Goal: Feedback & Contribution: Leave review/rating

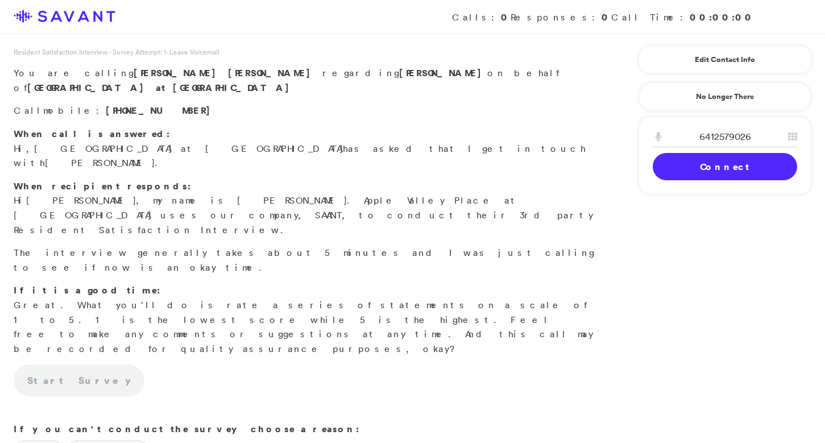
click at [696, 166] on link "Connect" at bounding box center [725, 166] width 144 height 27
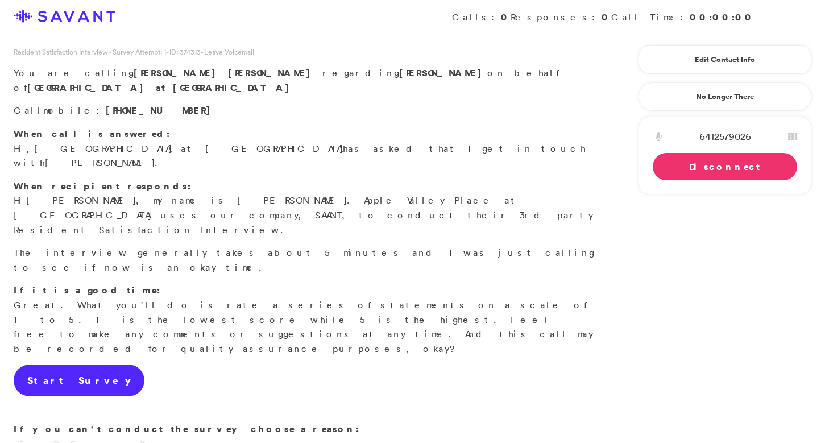
click at [75, 364] on link "Start Survey" at bounding box center [79, 380] width 131 height 32
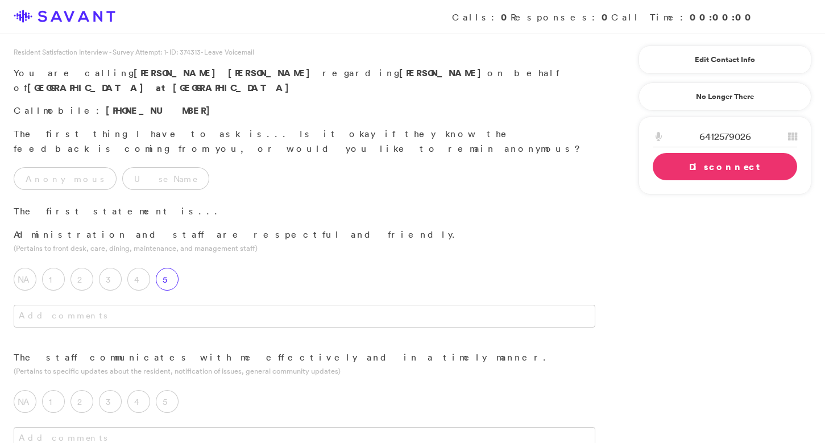
click at [168, 268] on label "5" at bounding box center [167, 279] width 23 height 23
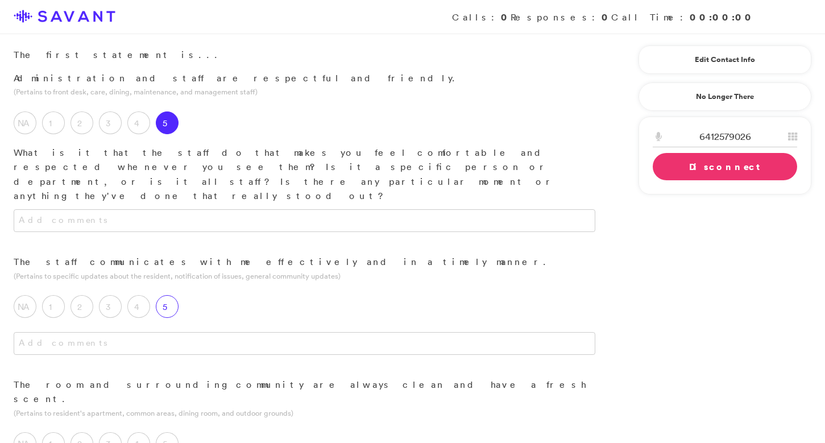
click at [168, 295] on label "5" at bounding box center [167, 306] width 23 height 23
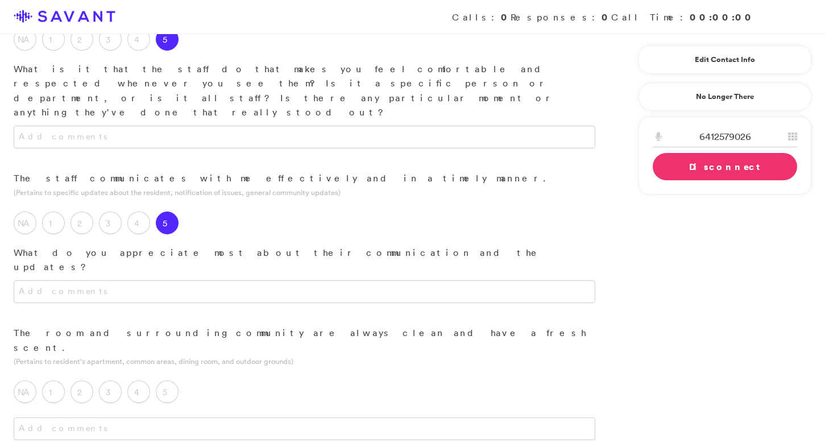
scroll to position [259, 0]
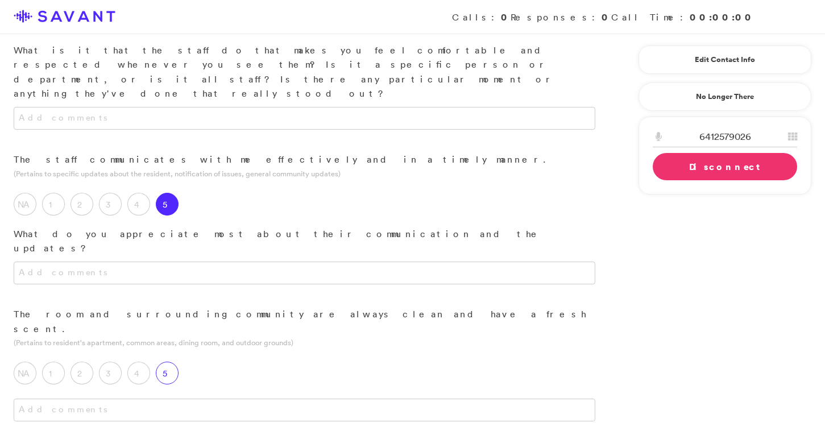
click at [173, 362] on label "5" at bounding box center [167, 373] width 23 height 23
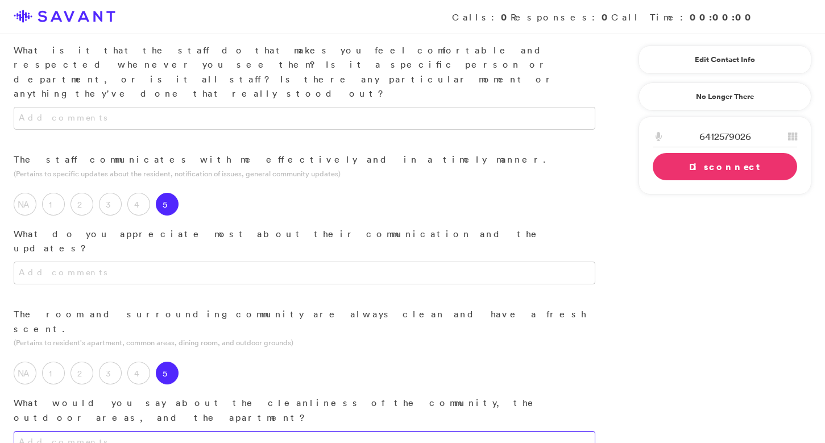
click at [176, 431] on textarea at bounding box center [305, 442] width 582 height 23
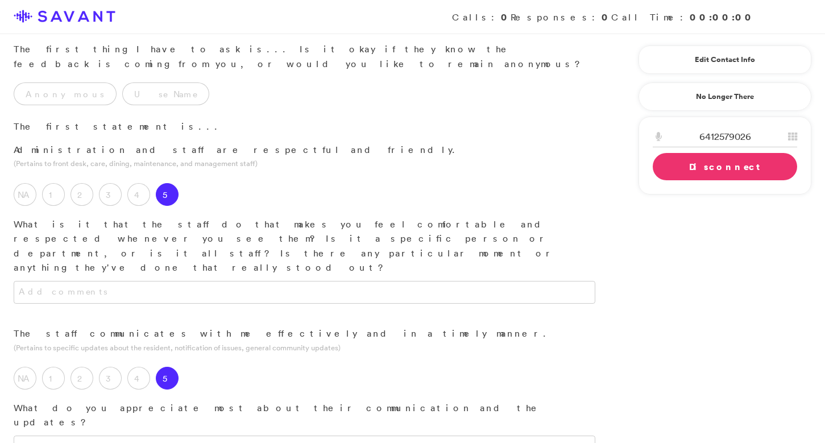
scroll to position [0, 0]
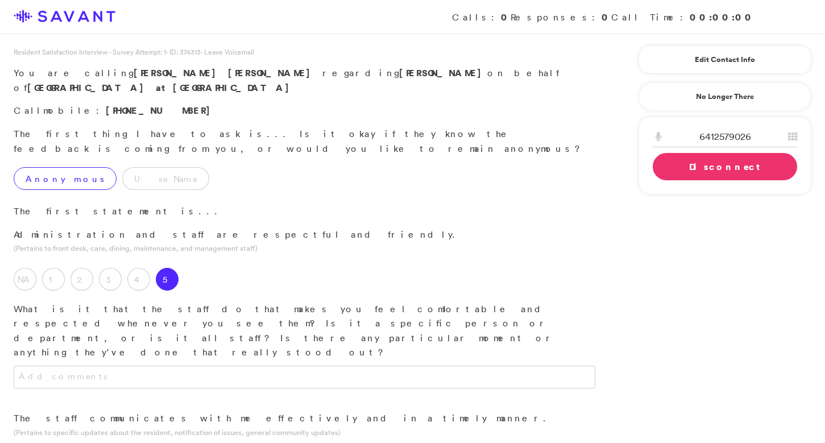
type textarea "It's always clean, always nice."
click at [67, 167] on label "Anonymous" at bounding box center [65, 178] width 103 height 23
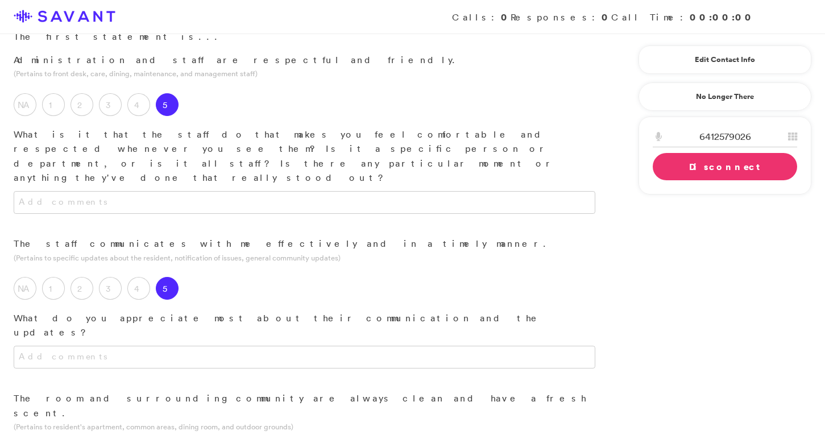
scroll to position [177, 0]
click at [234, 189] on div at bounding box center [304, 211] width 609 height 45
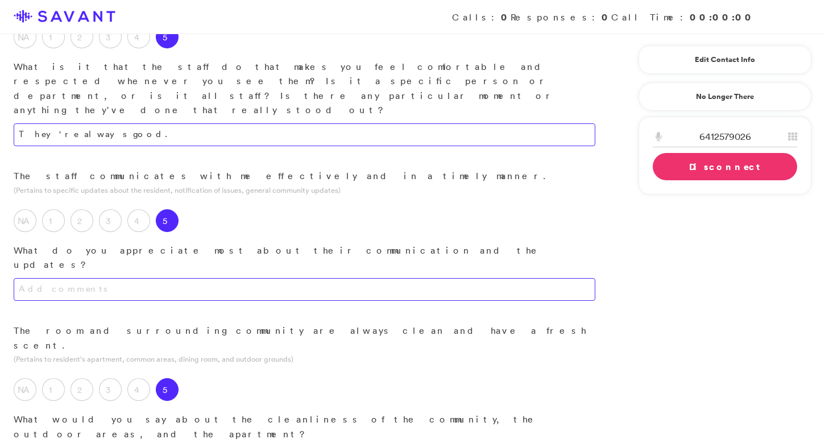
type textarea "They're always good."
click at [194, 278] on textarea at bounding box center [305, 289] width 582 height 23
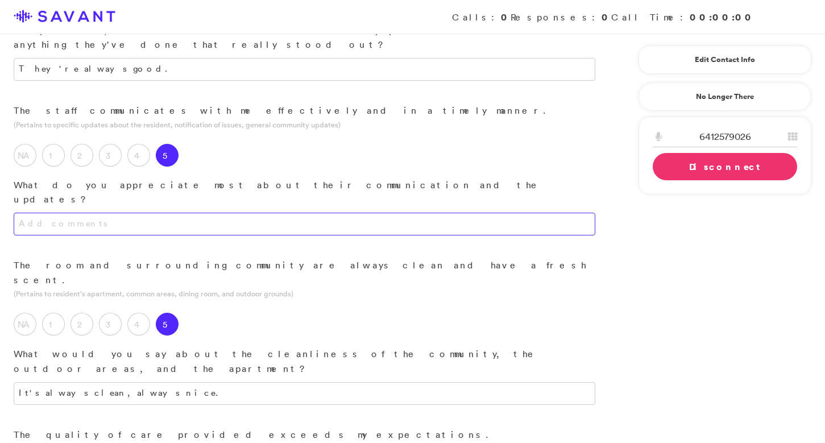
scroll to position [310, 0]
type textarea "I"
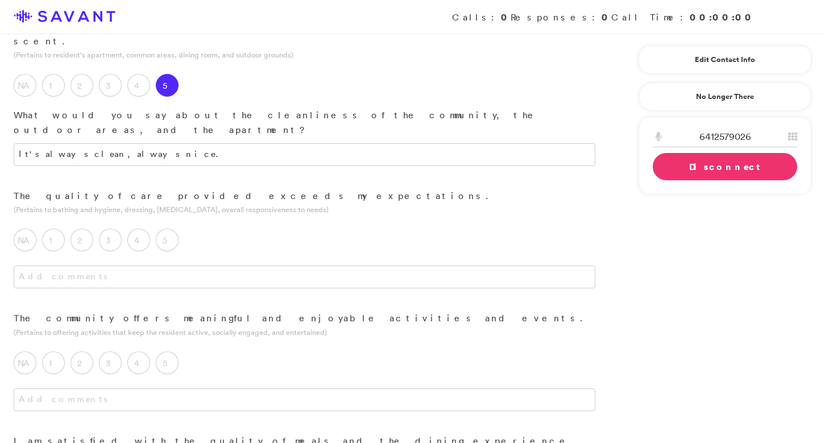
scroll to position [528, 0]
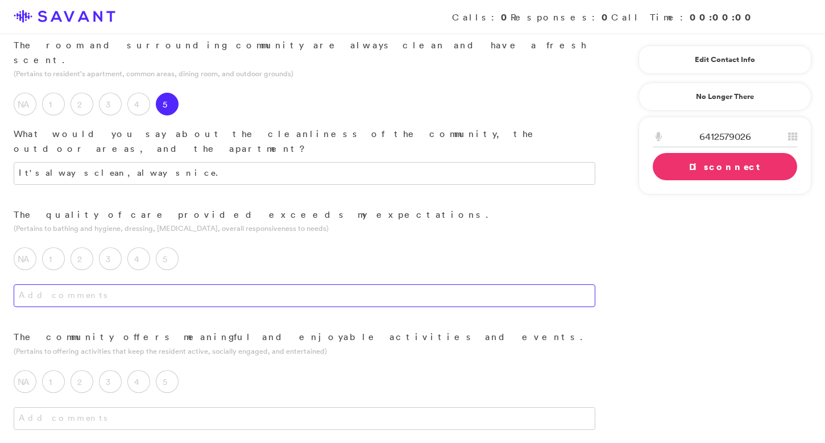
type textarea "Mother says they're great. They listen to her, talk to her, and address concern…"
click at [192, 284] on textarea at bounding box center [305, 295] width 582 height 23
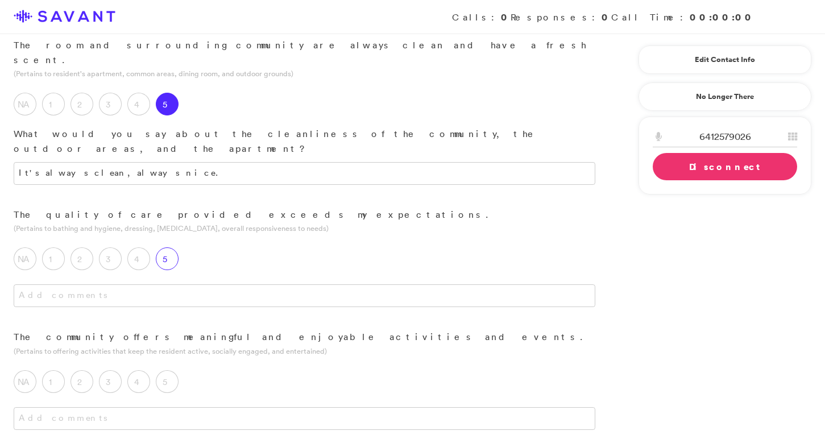
click at [165, 247] on label "5" at bounding box center [167, 258] width 23 height 23
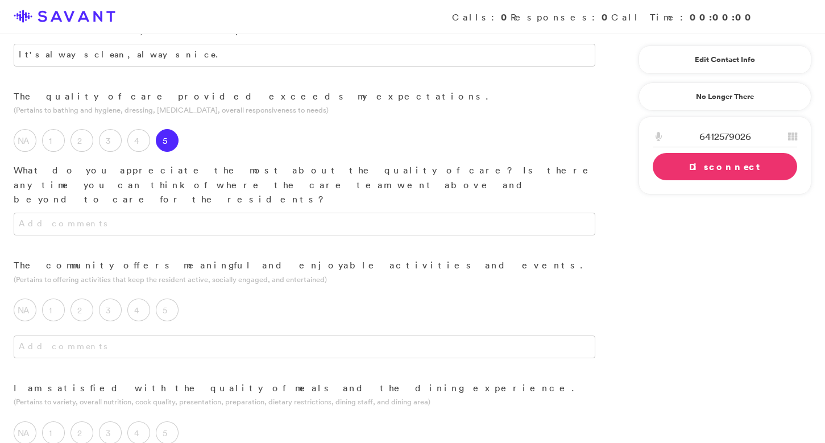
scroll to position [648, 0]
click at [167, 296] on label "5" at bounding box center [167, 307] width 23 height 23
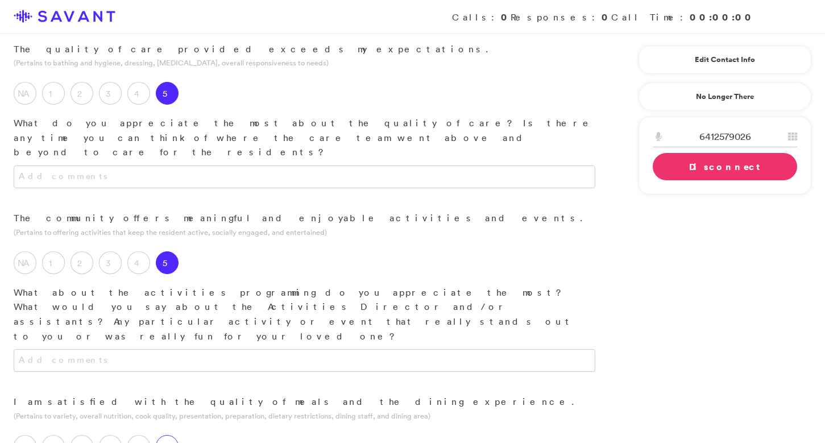
click at [167, 435] on label "5" at bounding box center [167, 446] width 23 height 23
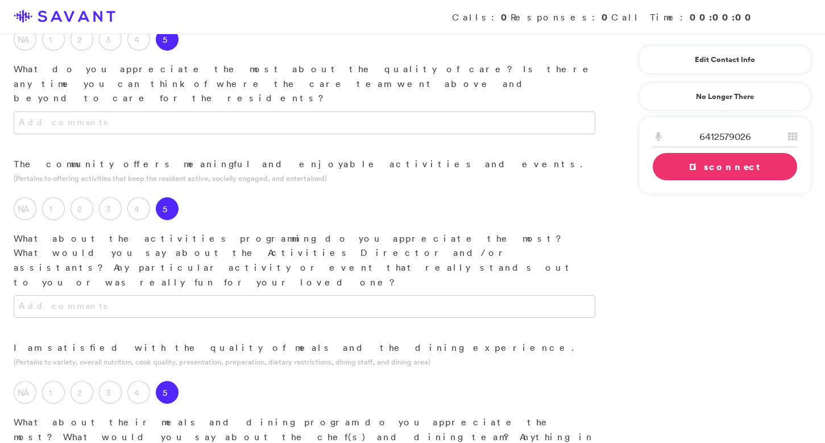
scroll to position [781, 0]
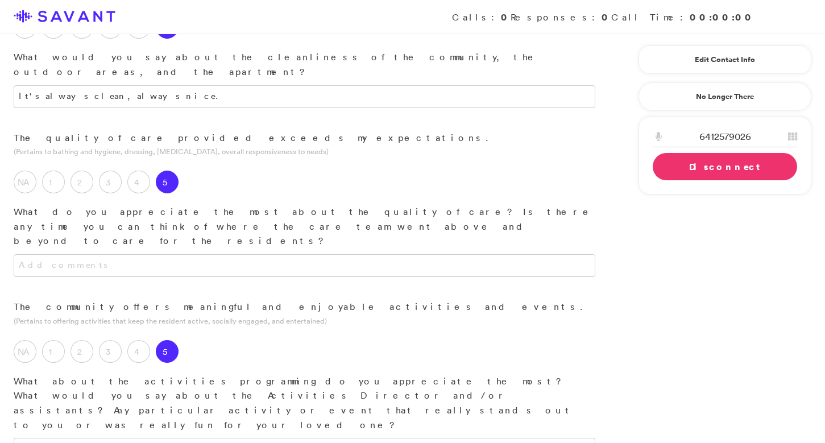
scroll to position [576, 0]
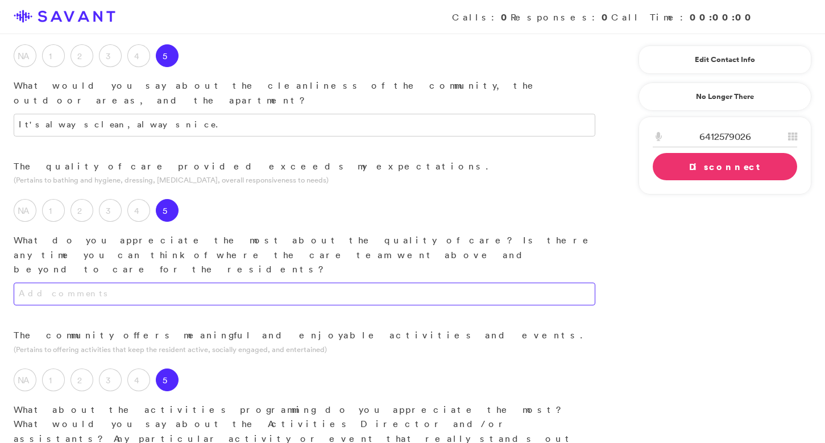
click at [209, 283] on textarea at bounding box center [305, 294] width 582 height 23
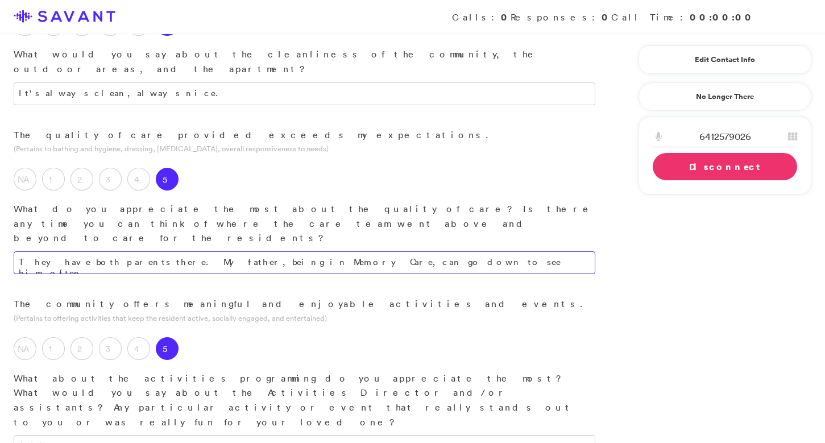
scroll to position [612, 0]
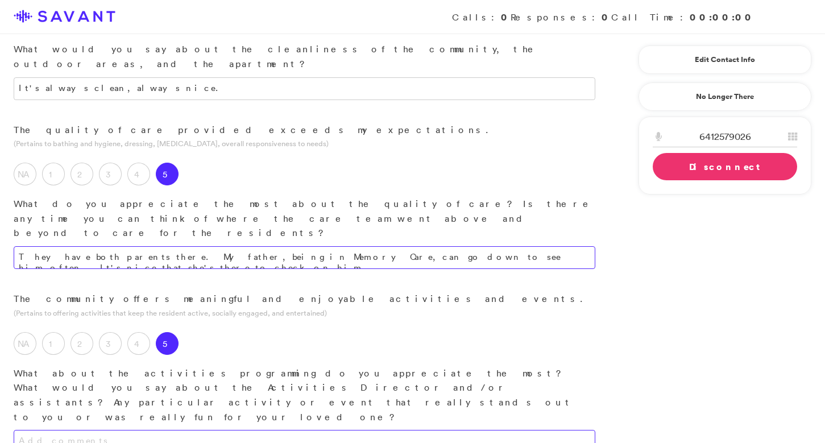
type textarea "They have both parents there. My father, being in Memory Care, can go down to s…"
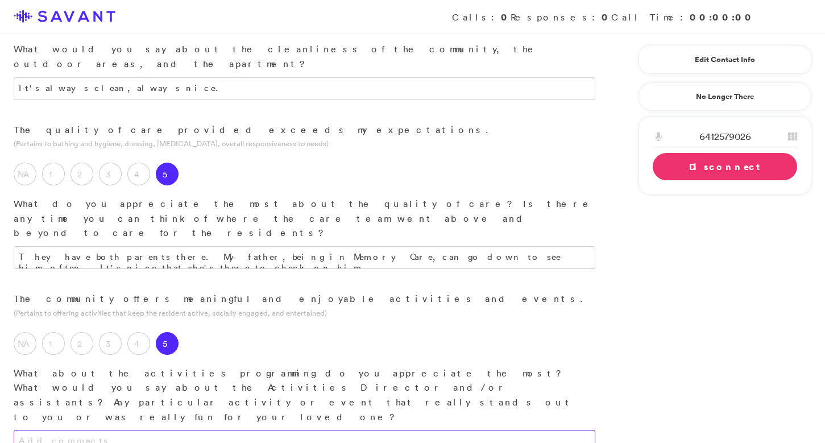
click at [217, 430] on textarea at bounding box center [305, 441] width 582 height 23
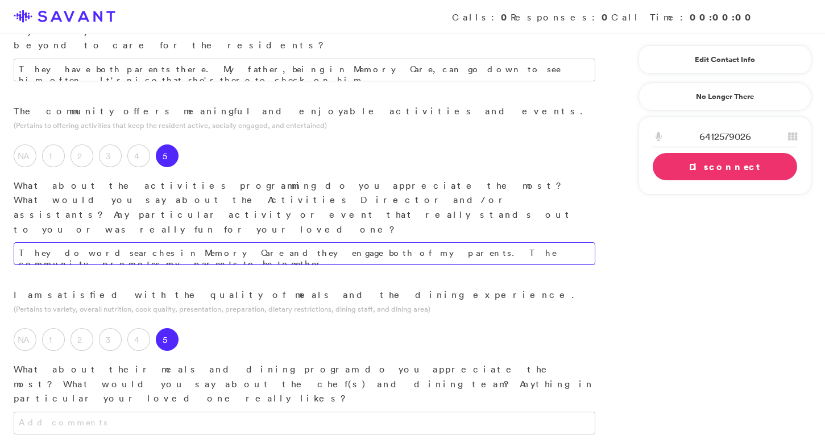
scroll to position [801, 0]
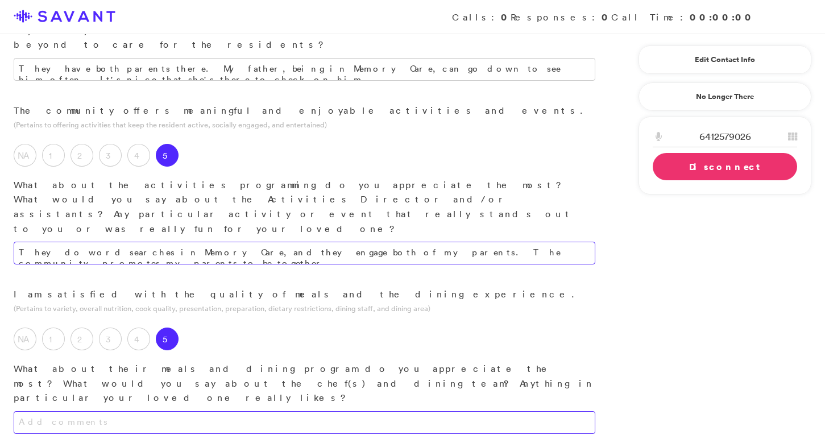
type textarea "They do word searches in Memory Care, and they engage both of my parents. The c…"
click at [212, 411] on textarea at bounding box center [305, 422] width 582 height 23
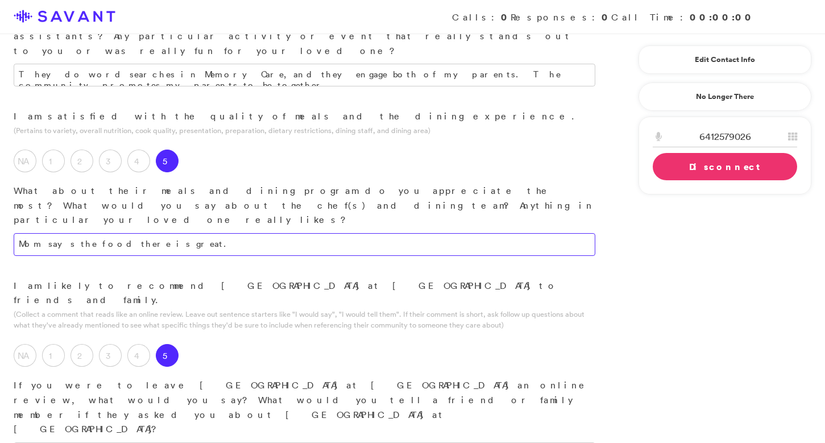
scroll to position [1009, 0]
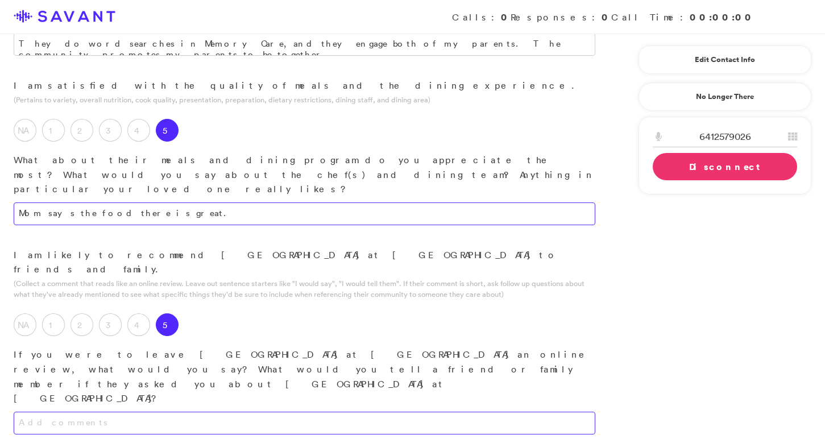
type textarea "Mom says the food there is great."
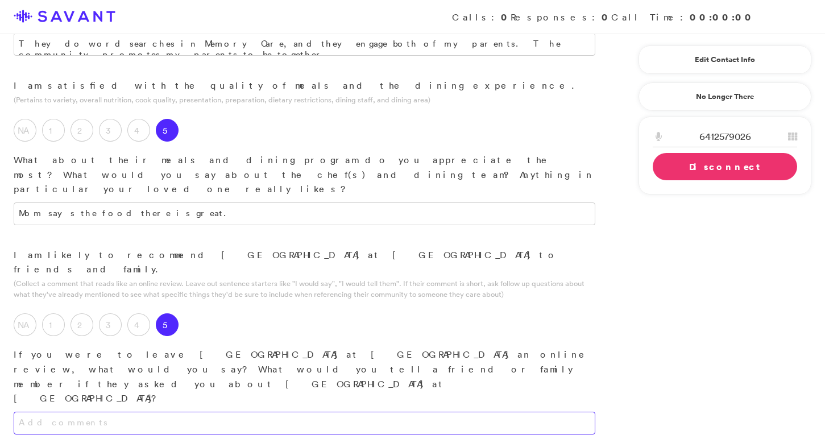
click at [276, 412] on textarea at bounding box center [305, 423] width 582 height 23
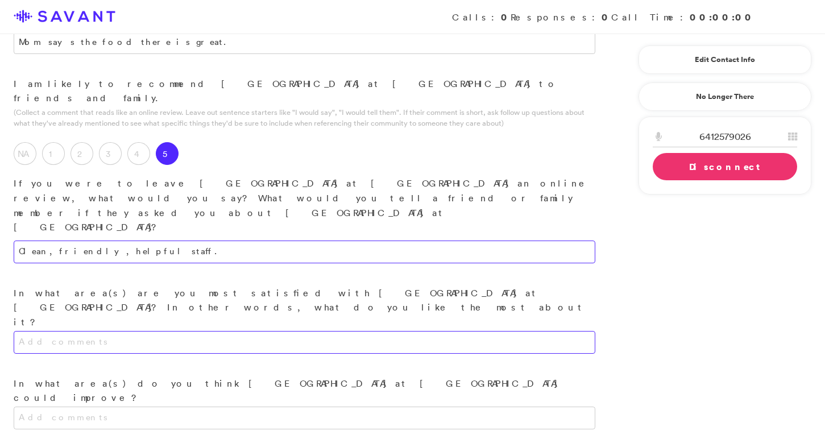
scroll to position [1180, 0]
type textarea "Clean, friendly, helpful staff."
click at [342, 331] on textarea at bounding box center [305, 342] width 582 height 23
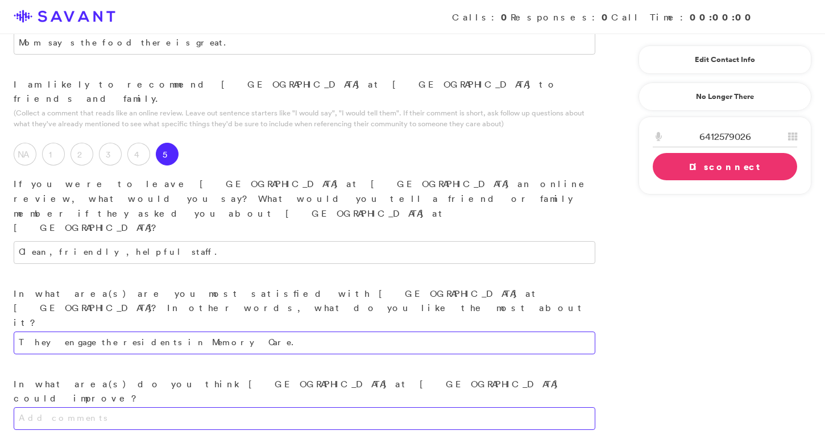
type textarea "They engage the residents in Memory Care."
click at [297, 407] on textarea at bounding box center [305, 418] width 582 height 23
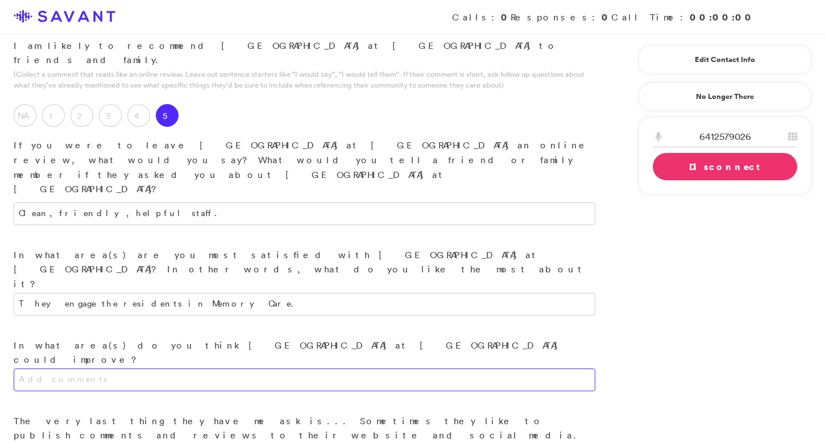
scroll to position [1217, 0]
click at [687, 165] on link "Disconnect" at bounding box center [725, 166] width 144 height 27
